Goal: Task Accomplishment & Management: Complete application form

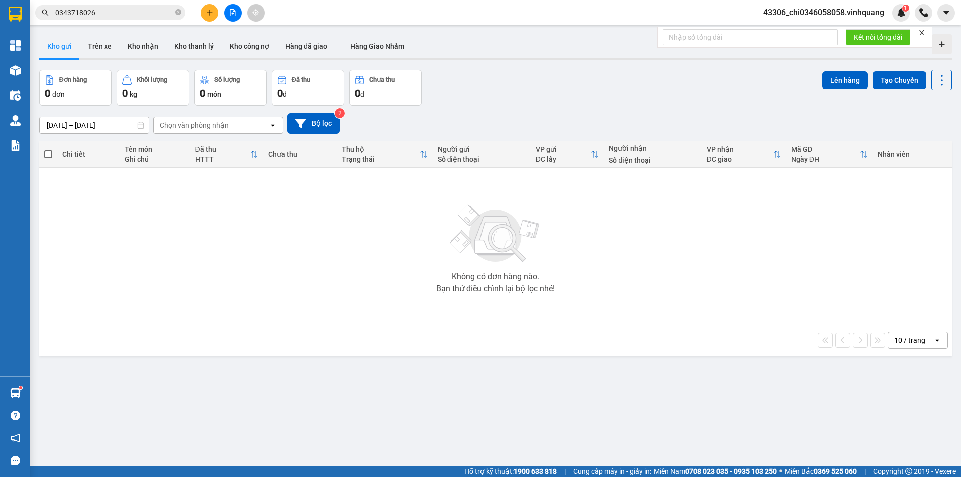
click at [412, 221] on div "Không có đơn hàng nào. Bạn thử điều chỉnh lại bộ lọc nhé!" at bounding box center [495, 246] width 903 height 150
click at [207, 13] on icon "plus" at bounding box center [209, 12] width 7 height 7
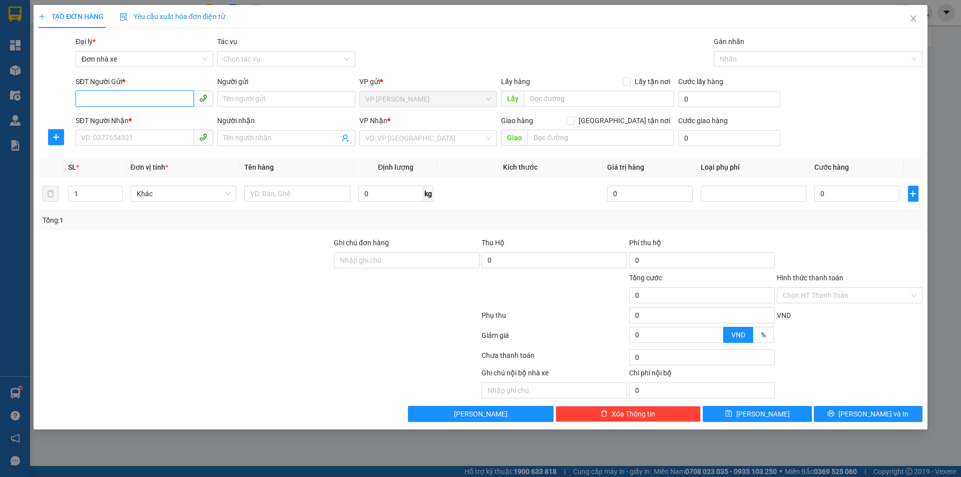
click at [127, 97] on input "SĐT Người Gửi *" at bounding box center [135, 99] width 118 height 16
type input "0854883333"
drag, startPoint x: 115, startPoint y: 116, endPoint x: 118, endPoint y: 135, distance: 19.3
click at [115, 116] on div "0854883333 - KIÊN" at bounding box center [145, 119] width 126 height 11
type input "KIÊN"
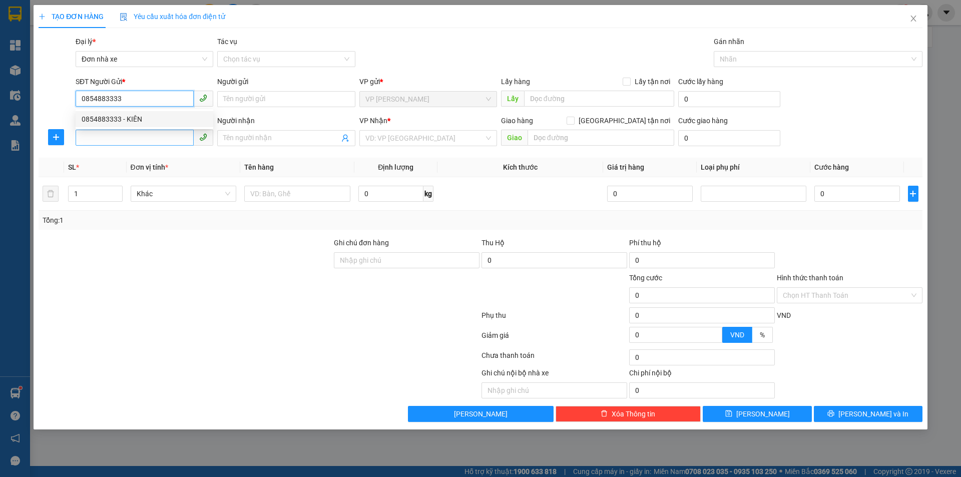
type input "0386668858"
type input "quân"
type input "0854883333"
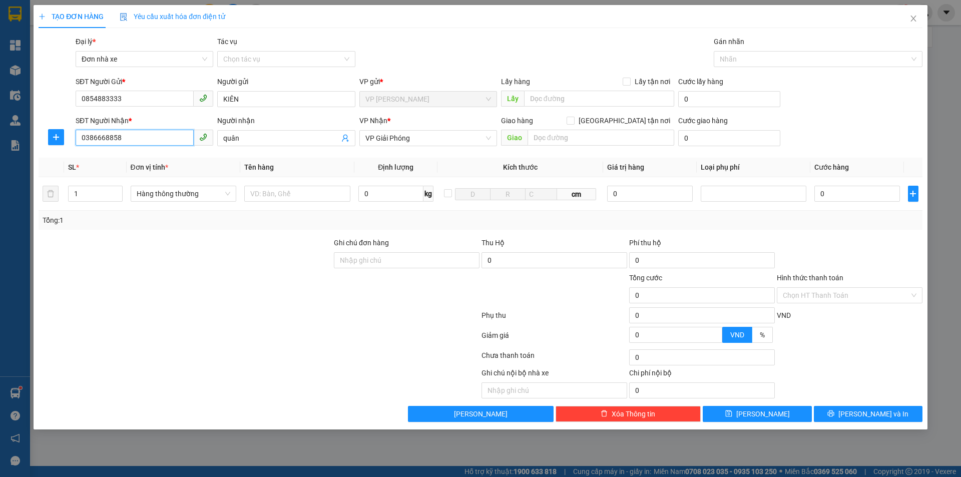
click at [122, 140] on input "0386668858" at bounding box center [135, 138] width 118 height 16
drag, startPoint x: 145, startPoint y: 138, endPoint x: 66, endPoint y: 130, distance: 79.4
click at [67, 130] on div "SĐT Người Nhận * 0386668858 Người nhận quân VP Nhận * VP Giải Phóng Giao hàng G…" at bounding box center [481, 132] width 886 height 35
click at [124, 157] on div "0384630888 - công" at bounding box center [145, 158] width 126 height 11
type input "0384630888"
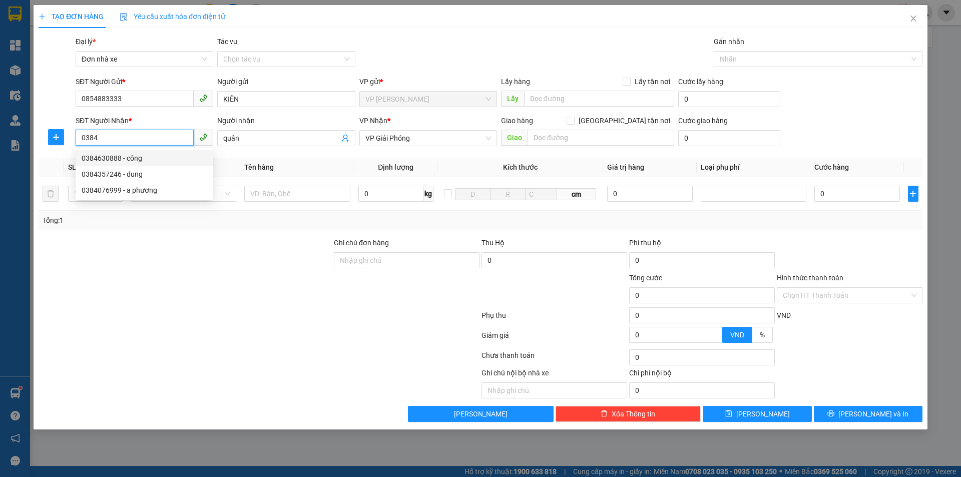
type input "công"
type input "0384630888"
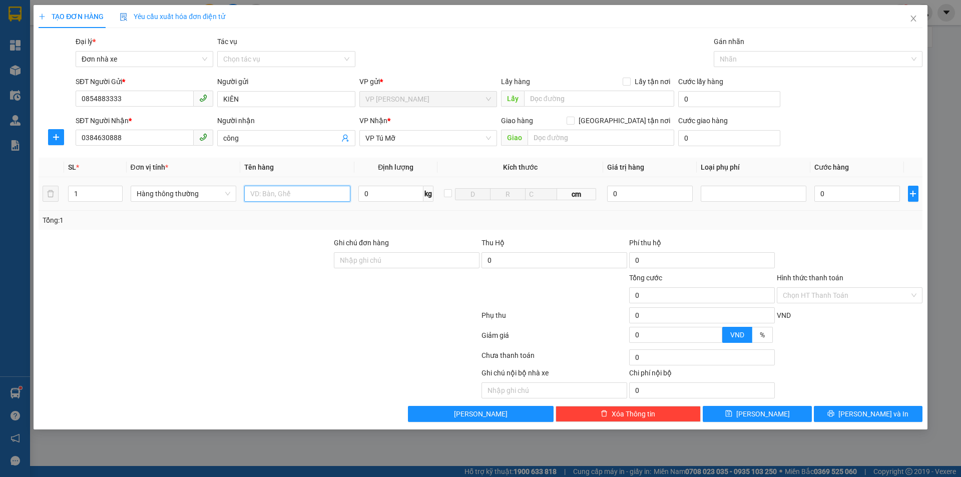
click at [261, 191] on input "text" at bounding box center [297, 194] width 106 height 16
type input "1 gói băng dính vàng"
click at [373, 193] on input "0" at bounding box center [390, 194] width 65 height 16
type input "1"
click at [859, 331] on div at bounding box center [850, 339] width 148 height 18
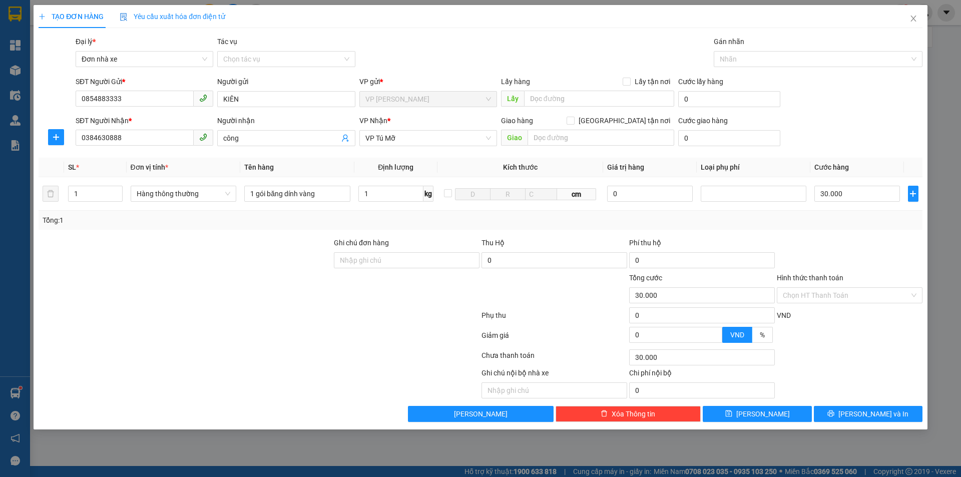
type input "30.000"
click at [869, 413] on span "[PERSON_NAME] và In" at bounding box center [873, 413] width 70 height 11
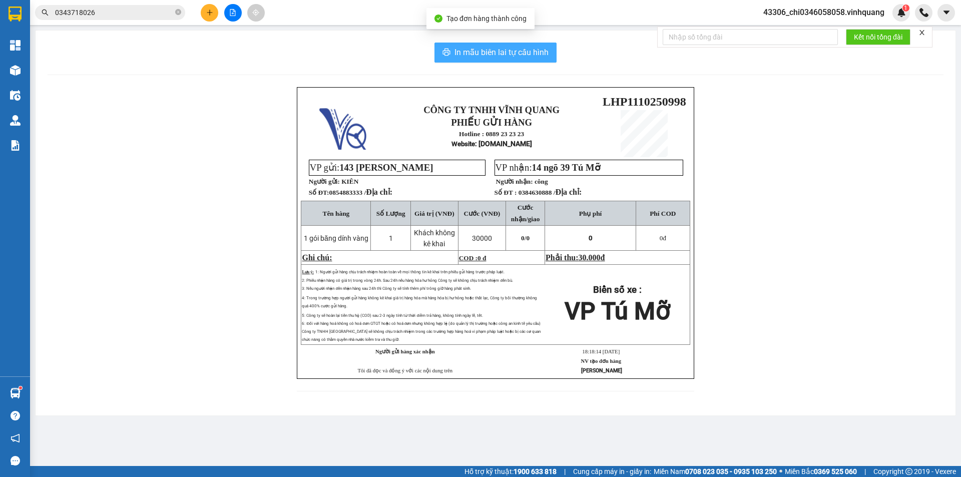
click at [501, 49] on span "In mẫu biên lai tự cấu hình" at bounding box center [501, 52] width 94 height 13
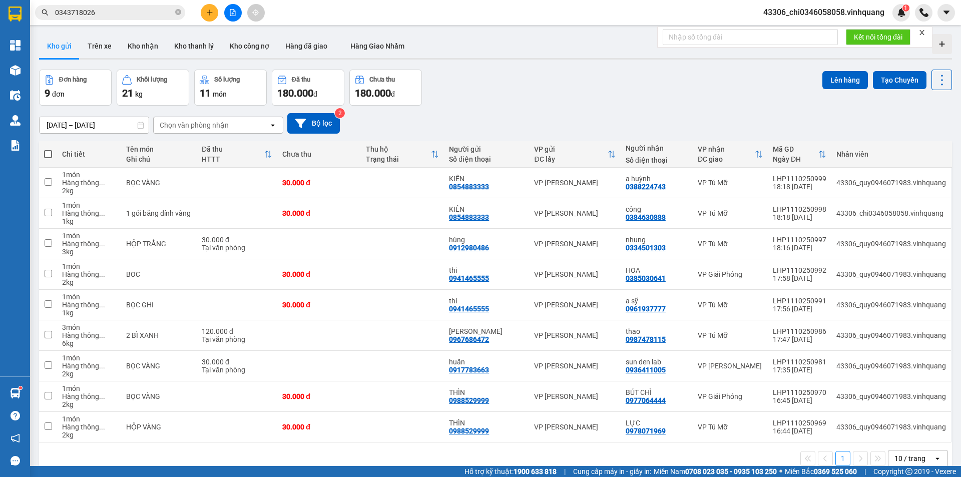
click at [558, 80] on div "Đơn hàng 9 đơn Khối lượng 21 kg Số lượng 11 món Đã thu 180.000 đ Chưa thu 180.0…" at bounding box center [495, 88] width 913 height 36
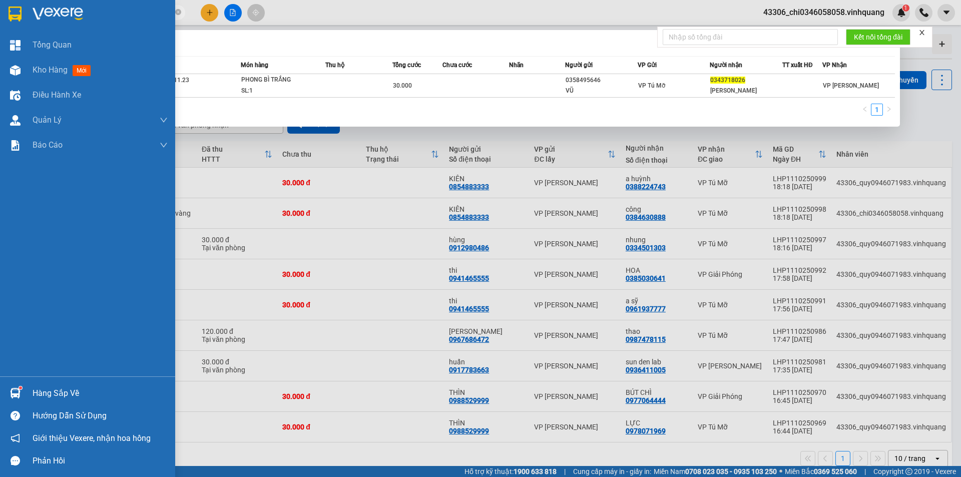
drag, startPoint x: 125, startPoint y: 16, endPoint x: 19, endPoint y: 8, distance: 105.9
click at [19, 8] on section "Kết quả tìm kiếm ( 1 ) Bộ lọc Mã ĐH Trạng thái Món hàng Thu hộ Tổng cước Chưa c…" at bounding box center [480, 238] width 961 height 477
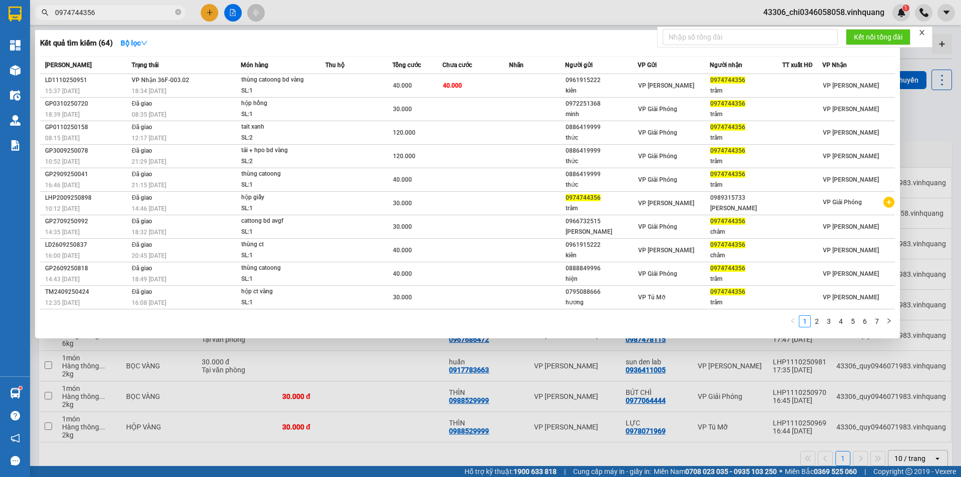
type input "0974744356"
click at [437, 386] on div at bounding box center [480, 238] width 961 height 477
